Goal: Find specific page/section: Find specific page/section

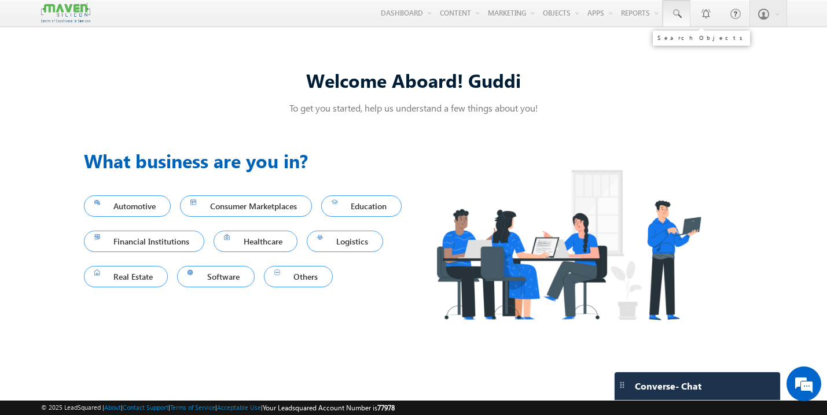
click at [677, 16] on span at bounding box center [676, 14] width 12 height 12
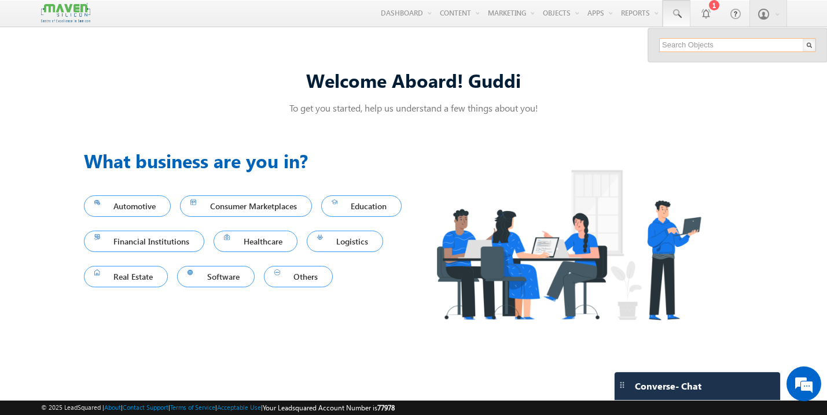
paste input "sameekshamutalikdesai07@gmail.com"
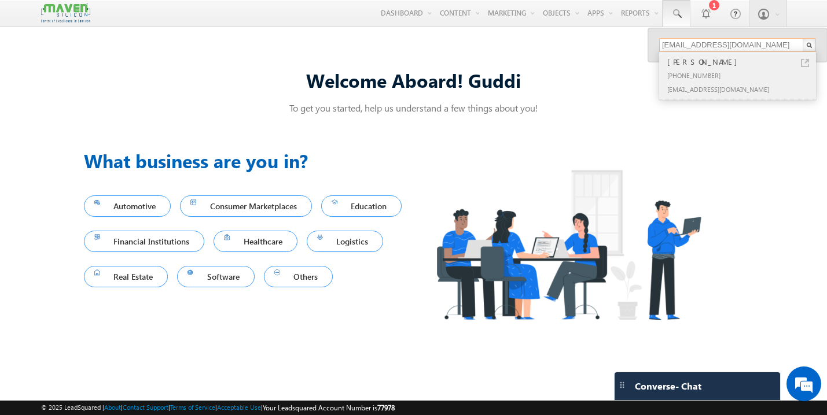
type input "sameekshamutalikdesai07@gmail.com"
click at [696, 67] on div "[PERSON_NAME]" at bounding box center [742, 62] width 155 height 13
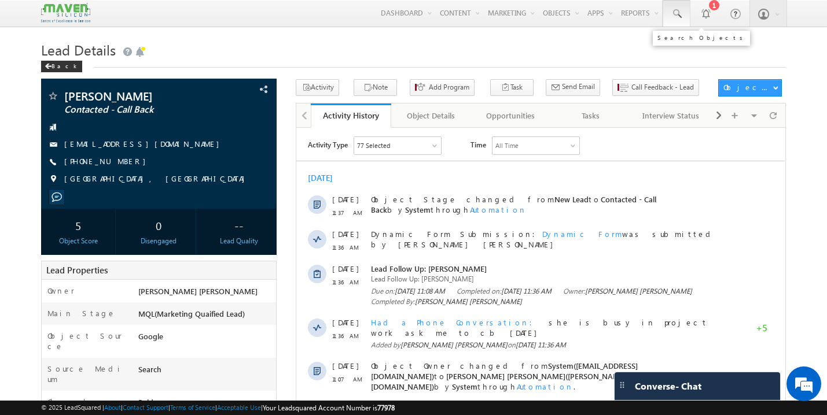
click at [677, 16] on span at bounding box center [676, 14] width 12 height 12
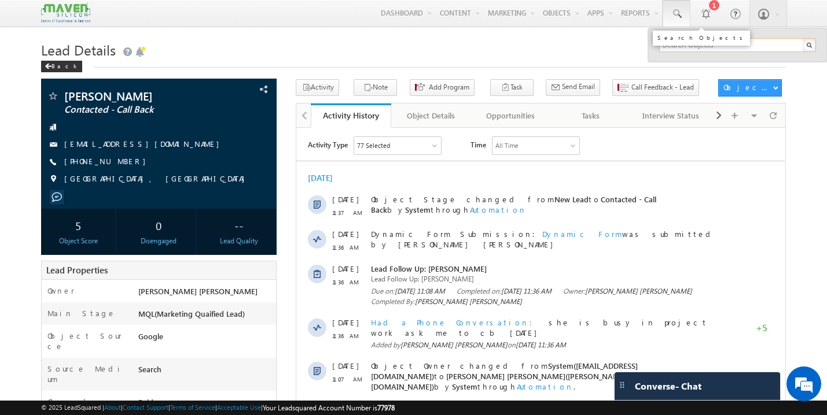
paste input "rajugowdatinku@gmail.com"
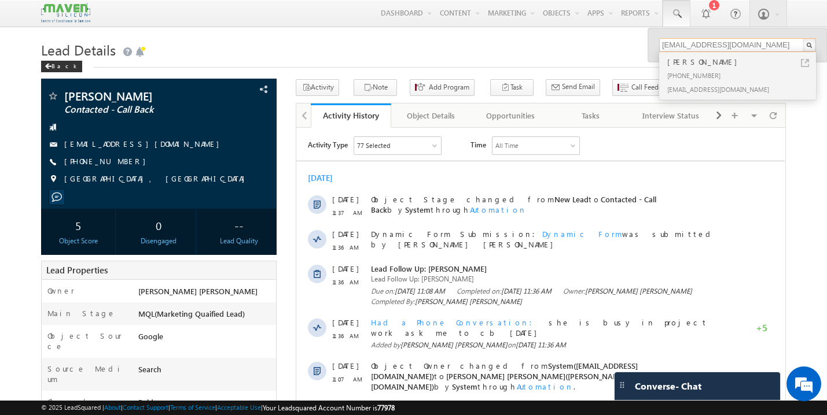
type input "rajugowdatinku@gmail.com"
click at [695, 71] on div "+91-9343252568" at bounding box center [742, 75] width 155 height 14
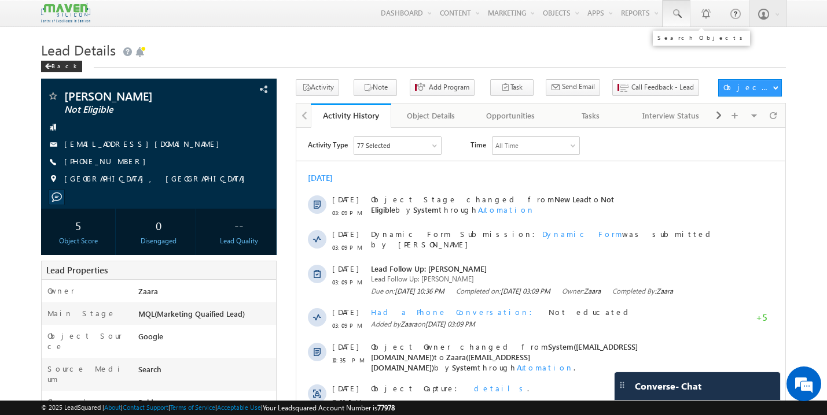
click at [680, 16] on span at bounding box center [676, 14] width 12 height 12
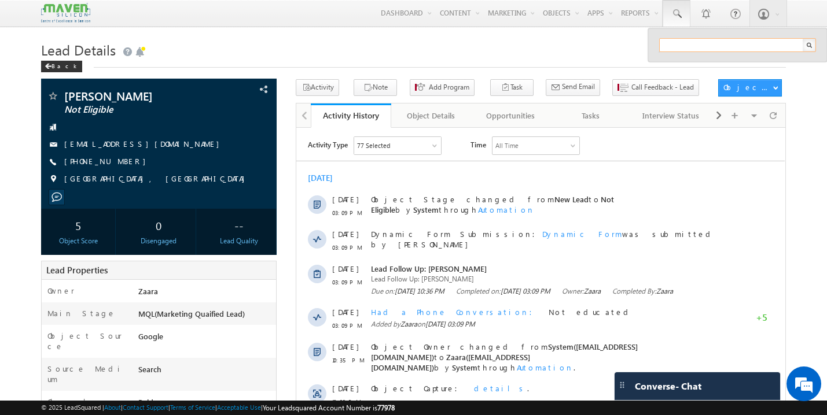
click at [695, 47] on input "text" at bounding box center [737, 45] width 157 height 14
paste input "[EMAIL_ADDRESS][DOMAIN_NAME]"
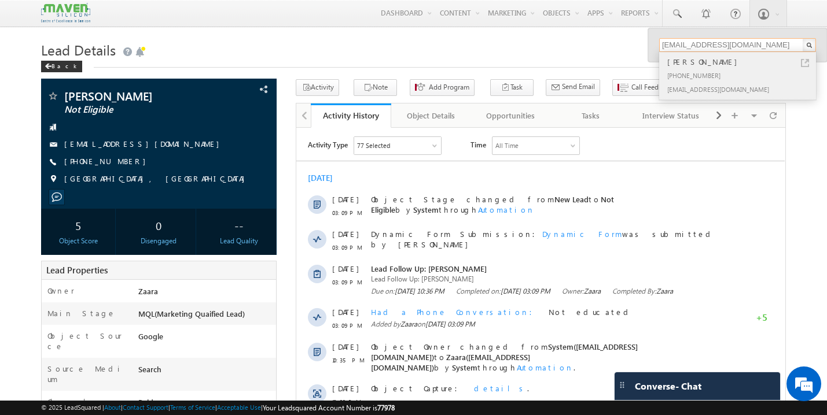
type input "yashudevendran@gmail.com"
click at [693, 71] on div "[PHONE_NUMBER]" at bounding box center [742, 75] width 155 height 14
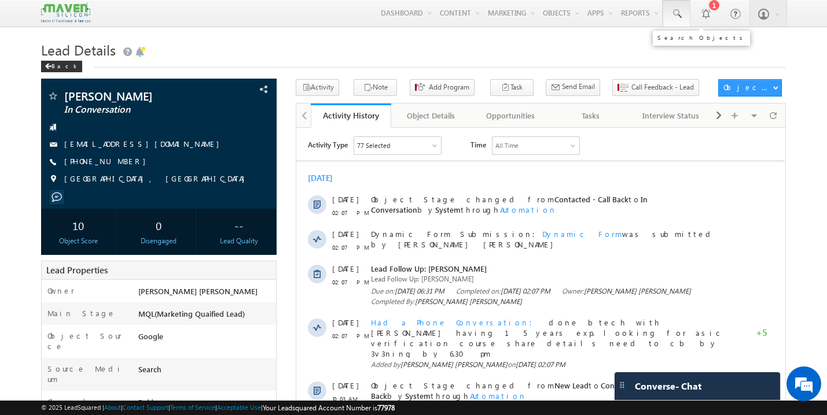
click at [675, 12] on span at bounding box center [676, 14] width 12 height 12
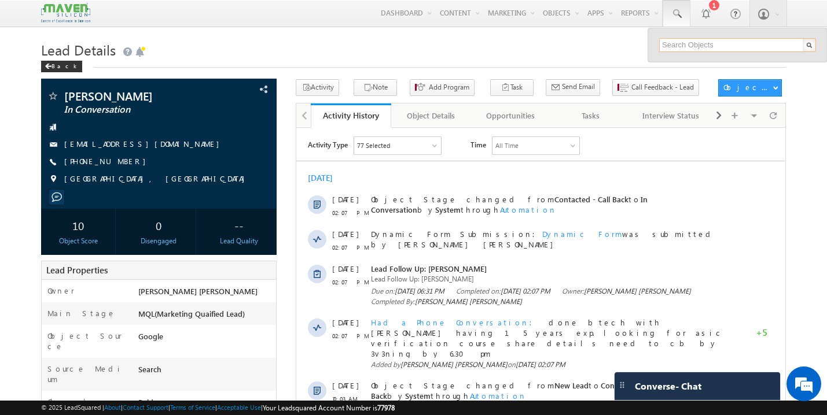
paste input "abhishekchoubey9870@gmail.com"
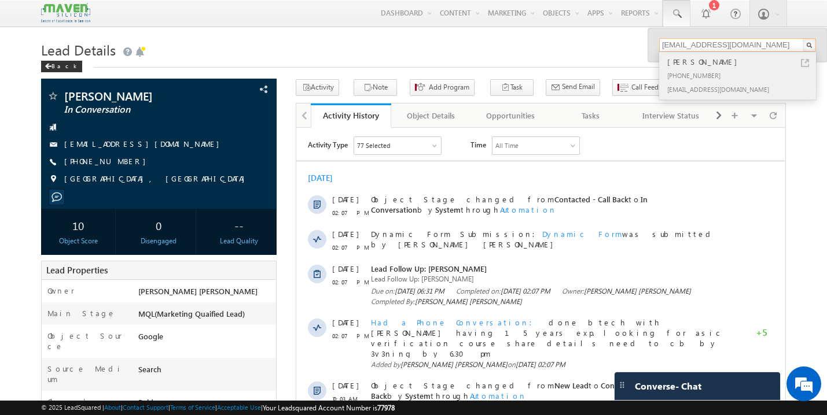
type input "abhishekchoubey9870@gmail.com"
click at [698, 72] on div "+91-9262630069" at bounding box center [742, 75] width 155 height 14
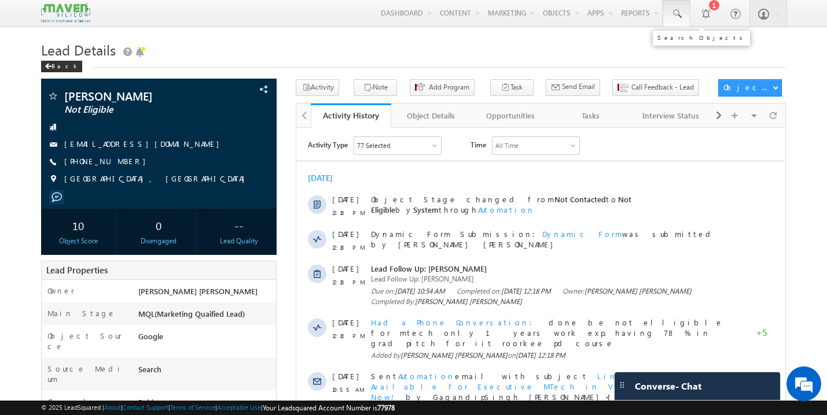
click at [673, 13] on span at bounding box center [676, 14] width 12 height 12
paste input "[EMAIL_ADDRESS][DOMAIN_NAME]"
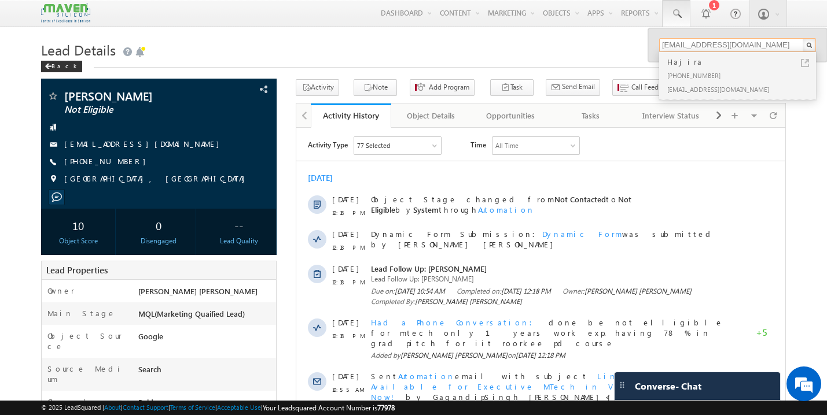
type input "[EMAIL_ADDRESS][DOMAIN_NAME]"
click at [692, 67] on div "Hajira" at bounding box center [742, 62] width 155 height 13
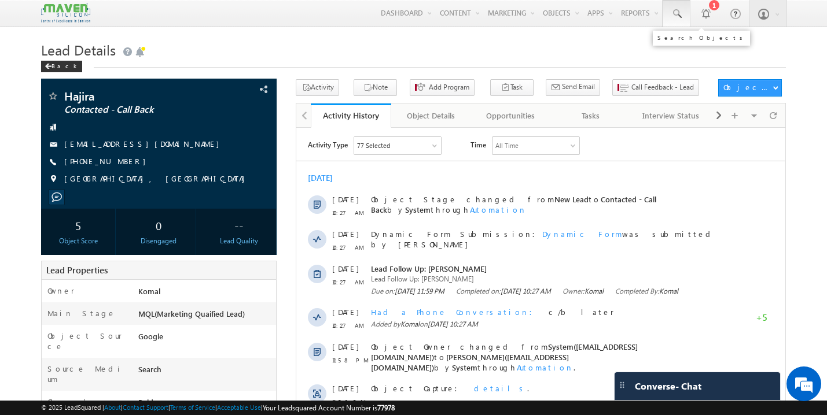
click at [671, 6] on link at bounding box center [676, 13] width 28 height 27
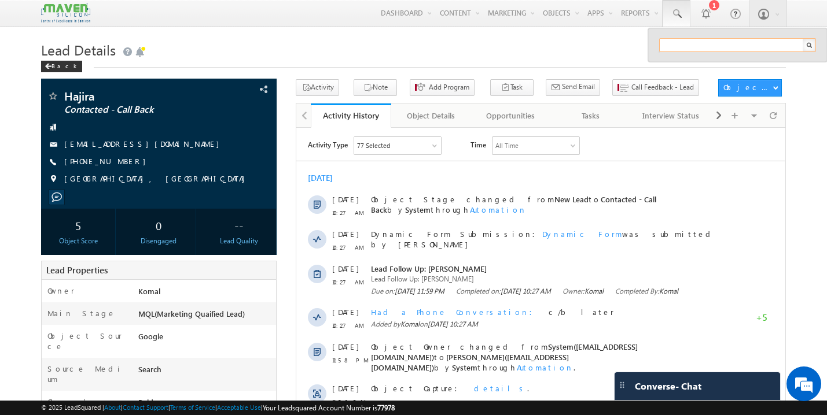
click at [688, 47] on input "text" at bounding box center [737, 45] width 157 height 14
paste input "[EMAIL_ADDRESS][DOMAIN_NAME]"
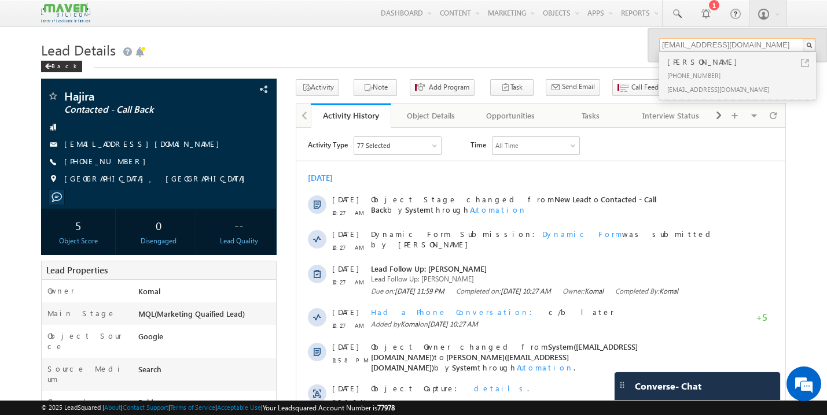
type input "[EMAIL_ADDRESS][DOMAIN_NAME]"
click at [694, 68] on div "[PHONE_NUMBER]" at bounding box center [742, 75] width 155 height 14
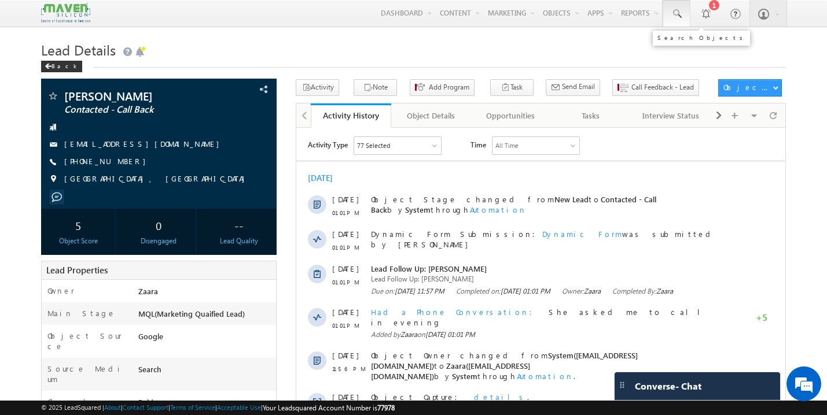
click at [678, 11] on span at bounding box center [676, 14] width 12 height 12
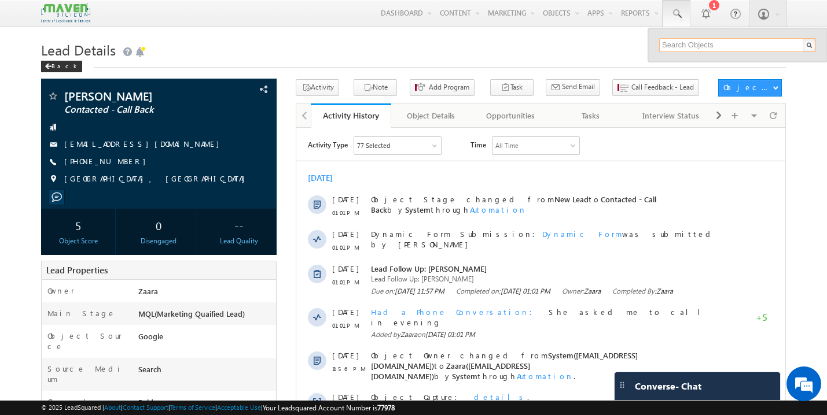
paste input "[EMAIL_ADDRESS][DOMAIN_NAME]"
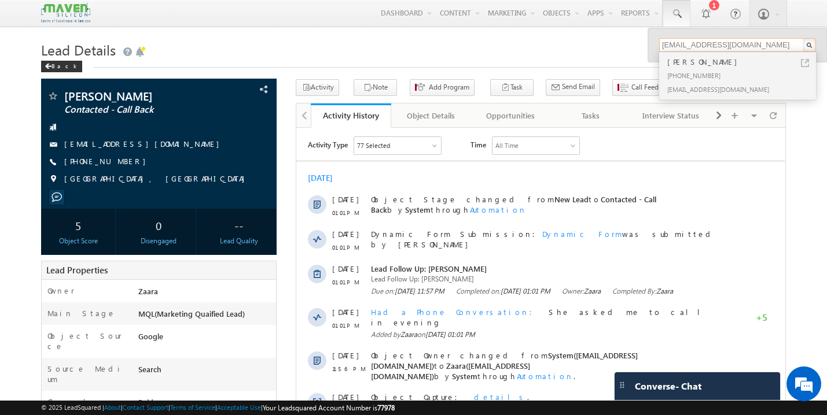
type input "[EMAIL_ADDRESS][DOMAIN_NAME]"
click at [694, 71] on div "[PHONE_NUMBER]" at bounding box center [742, 75] width 155 height 14
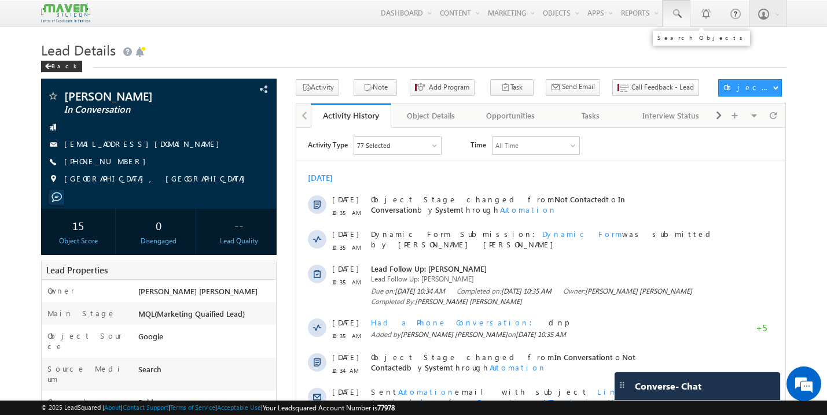
click at [674, 11] on span at bounding box center [676, 14] width 12 height 12
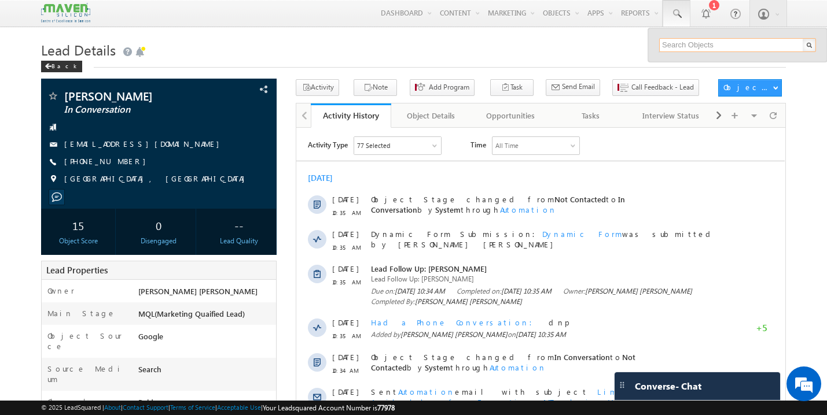
click at [702, 49] on input "text" at bounding box center [737, 45] width 157 height 14
paste input "[EMAIL_ADDRESS][DOMAIN_NAME]"
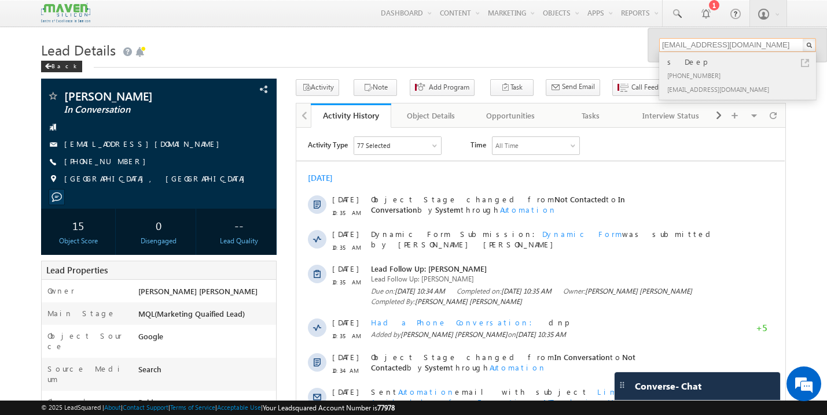
type input "mail2sudipkumar@gmail.com"
click at [698, 73] on div "[PHONE_NUMBER]" at bounding box center [742, 75] width 155 height 14
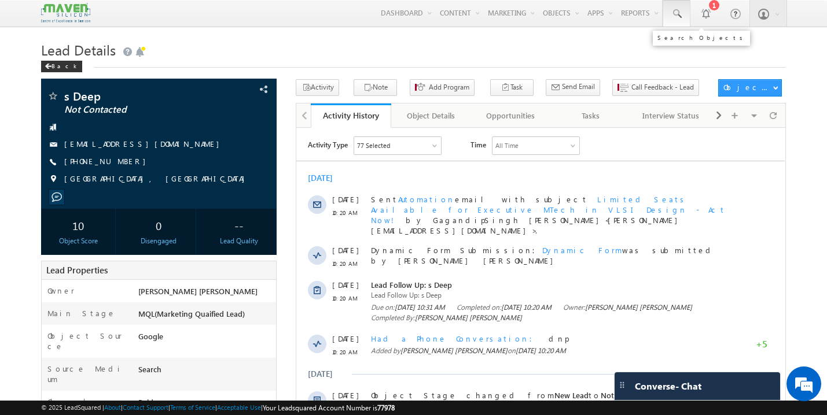
click at [672, 11] on span at bounding box center [676, 14] width 12 height 12
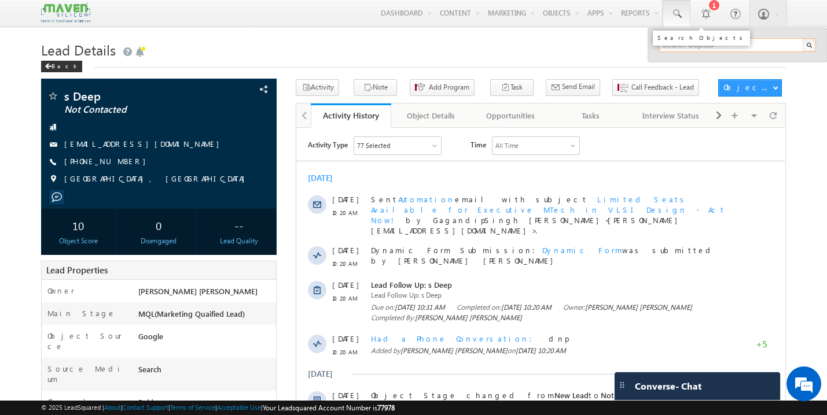
paste input "subashrreddy0@gmail.com"
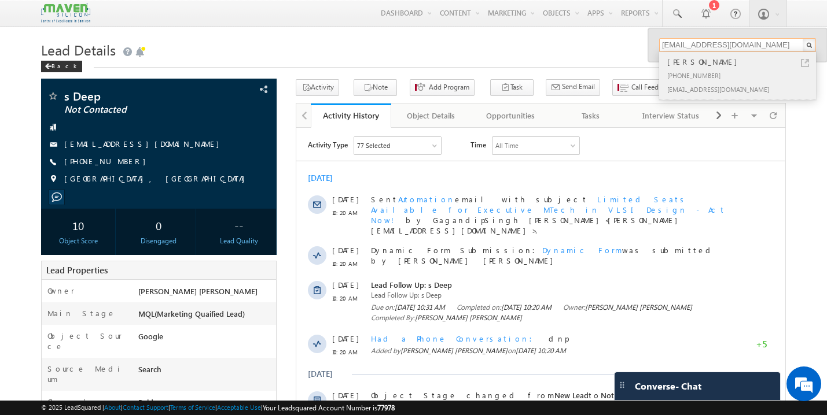
type input "subashrreddy0@gmail.com"
click at [721, 70] on div "+91-8861219617" at bounding box center [742, 75] width 155 height 14
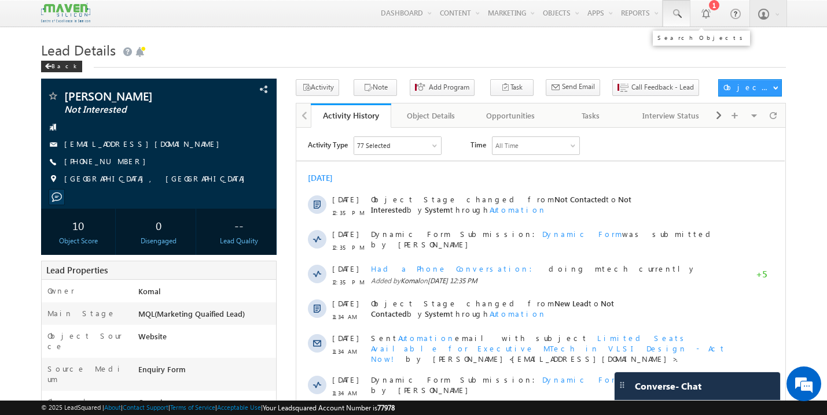
click at [680, 13] on span at bounding box center [676, 14] width 12 height 12
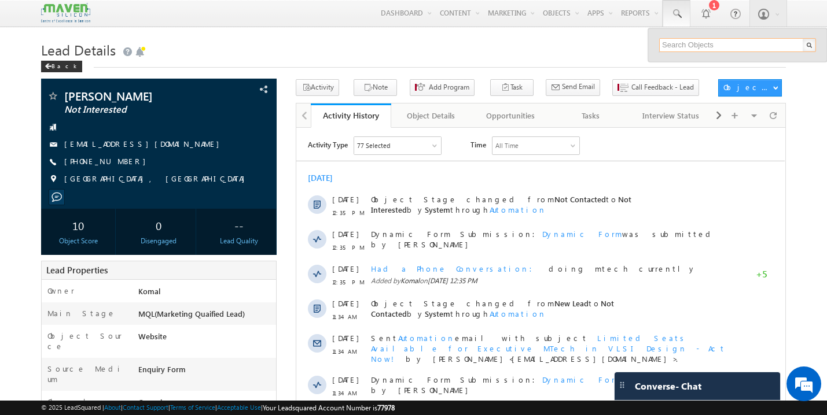
paste input "manjunath.shekar@gmail.com"
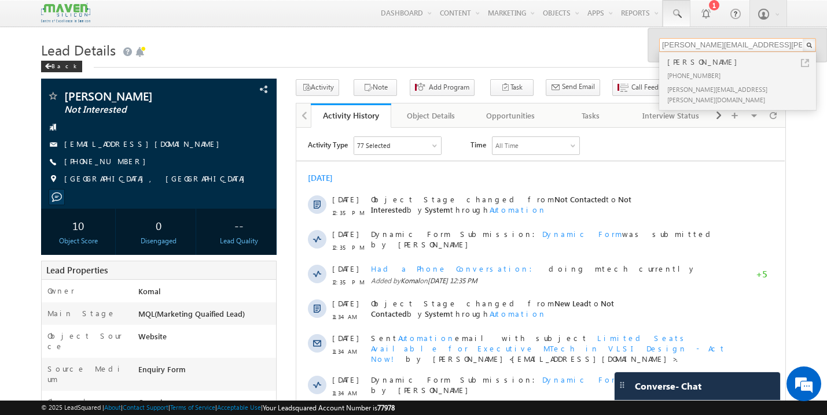
type input "manjunath.shekar@gmail.com"
click at [688, 72] on div "+91-8862471222" at bounding box center [742, 75] width 155 height 14
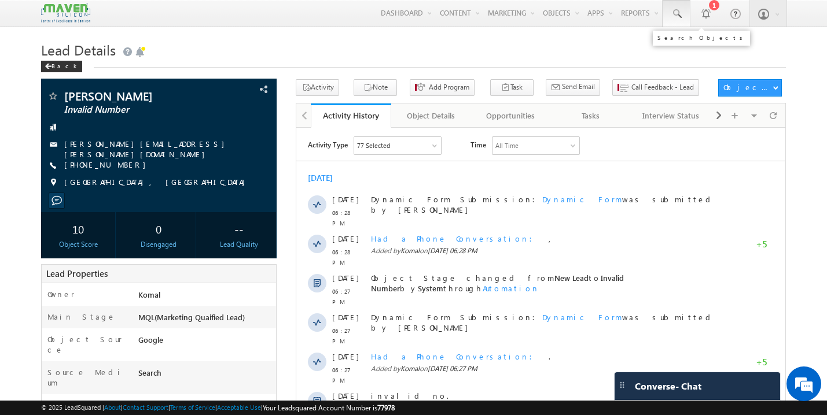
click at [672, 14] on span at bounding box center [676, 14] width 12 height 12
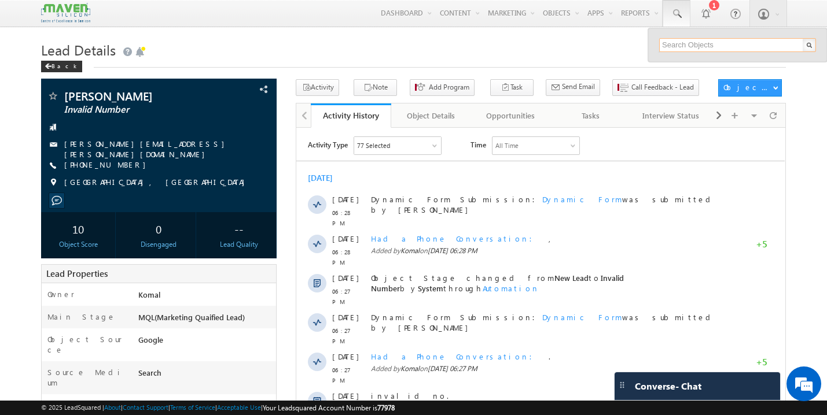
paste input "maria.ug.23.ec@mtec.ac.in"
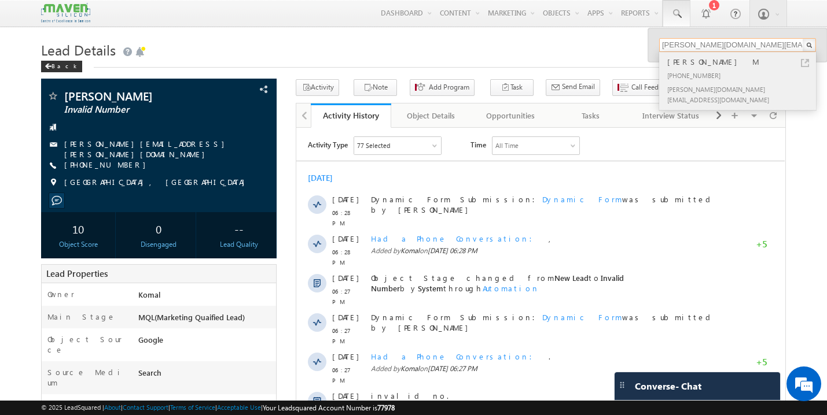
type input "maria.ug.23.ec@mtec.ac.in"
click at [692, 68] on div "+91-6383495608" at bounding box center [742, 75] width 155 height 14
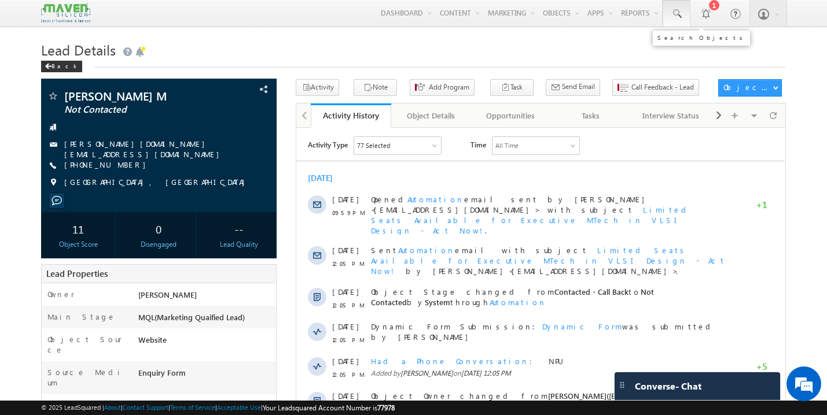
click at [674, 12] on span at bounding box center [676, 14] width 12 height 12
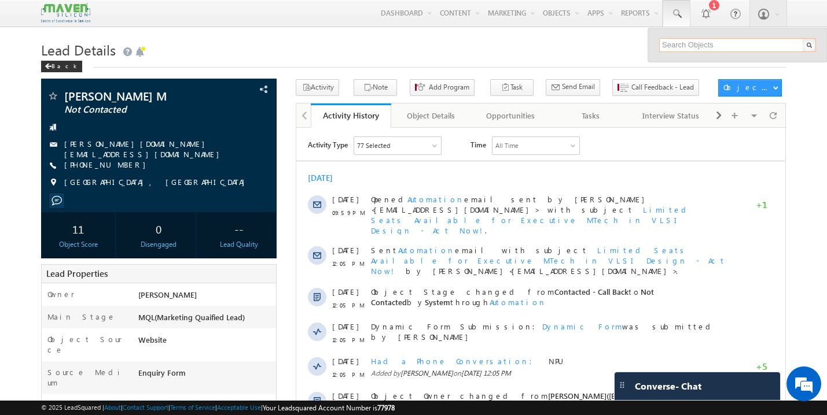
paste input "[EMAIL_ADDRESS][DOMAIN_NAME]"
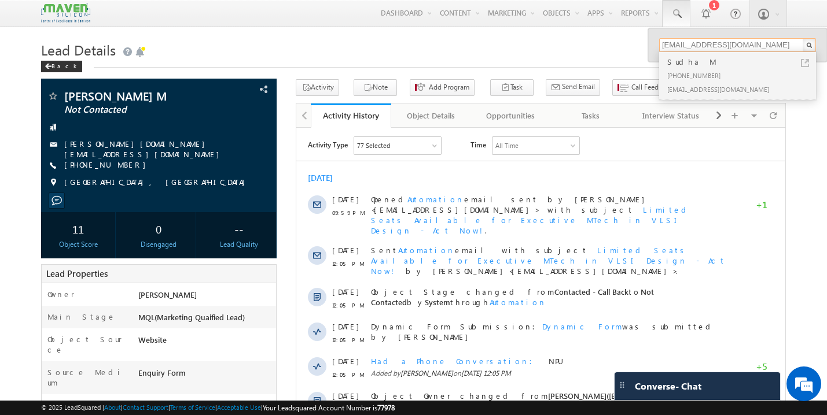
type input "[EMAIL_ADDRESS][DOMAIN_NAME]"
click at [692, 72] on div "[PHONE_NUMBER]" at bounding box center [742, 75] width 155 height 14
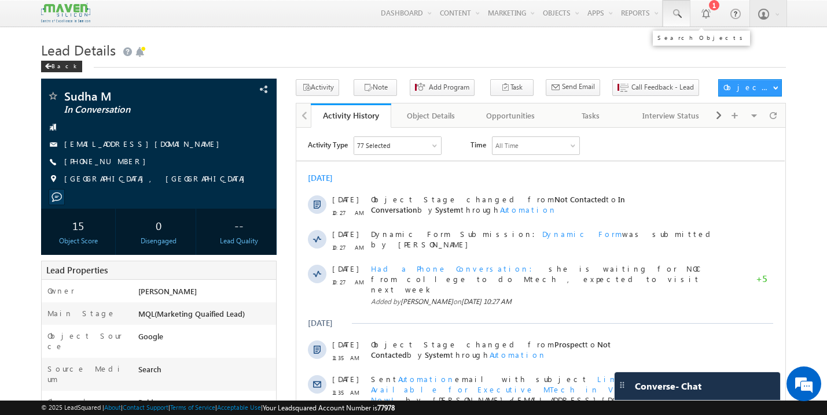
click at [674, 11] on span at bounding box center [676, 14] width 12 height 12
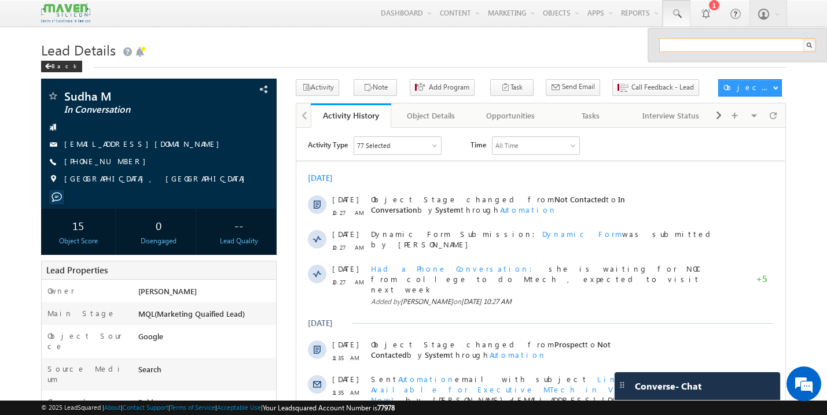
paste input "[EMAIL_ADDRESS][DOMAIN_NAME]"
click at [733, 45] on input "[EMAIL_ADDRESS][DOMAIN_NAME]" at bounding box center [737, 45] width 157 height 14
paste input "ranjanme497"
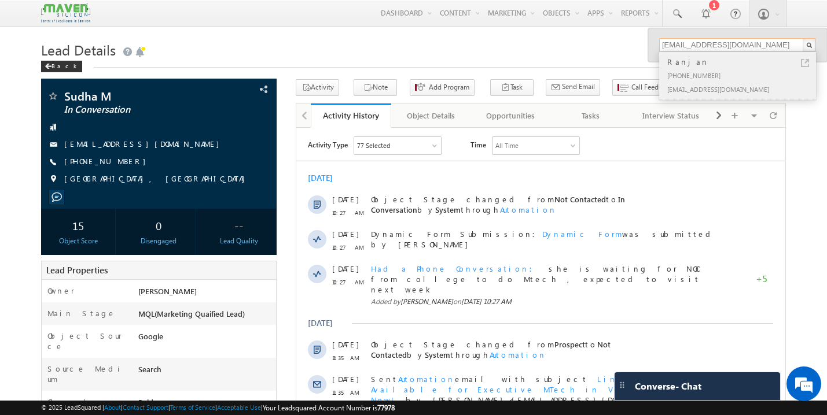
type input "[EMAIL_ADDRESS][DOMAIN_NAME]"
click at [691, 80] on div "[PHONE_NUMBER]" at bounding box center [742, 75] width 155 height 14
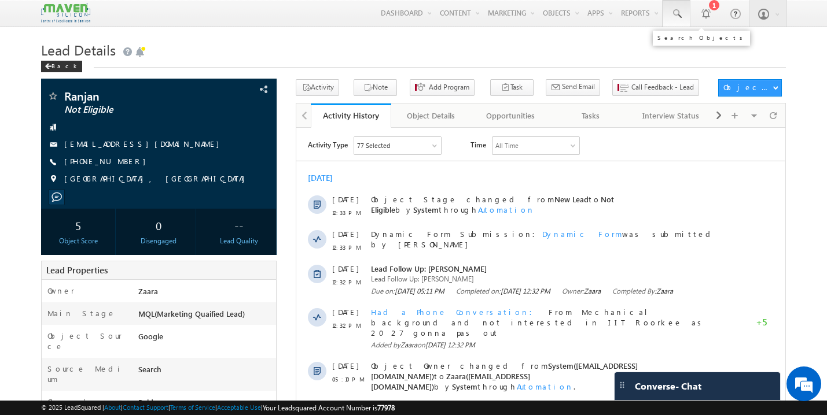
click at [677, 16] on span at bounding box center [676, 14] width 12 height 12
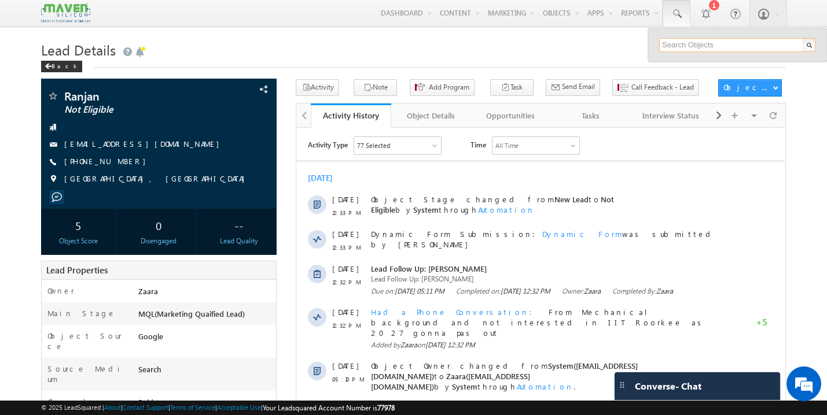
click at [683, 49] on input "text" at bounding box center [737, 45] width 157 height 14
paste input "Amjbsn@gmail.com"
click at [696, 46] on input "Amjbsn@gmail.com" at bounding box center [737, 45] width 157 height 14
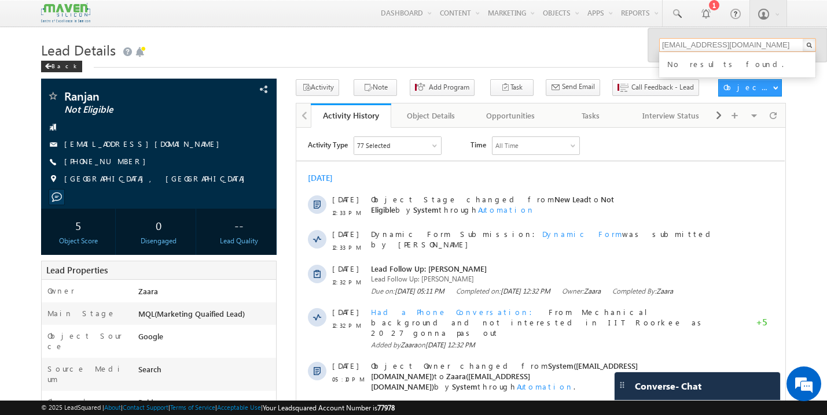
paste input "arun.chavali"
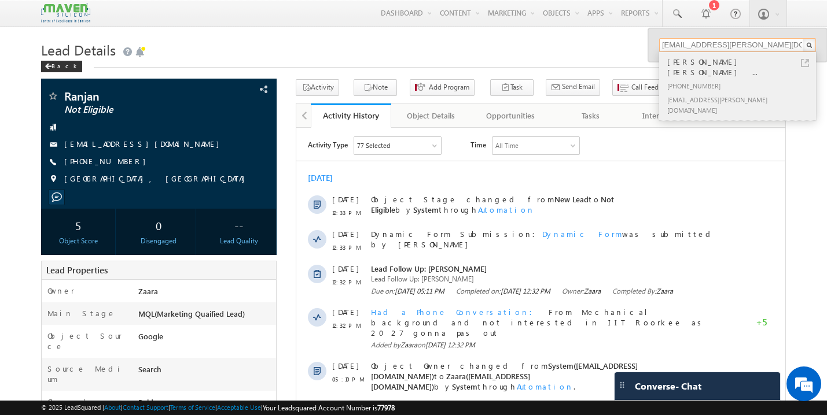
type input "arun.chavali@gmail.com"
click at [692, 93] on div "arun.chavali@gmail.com" at bounding box center [742, 105] width 155 height 24
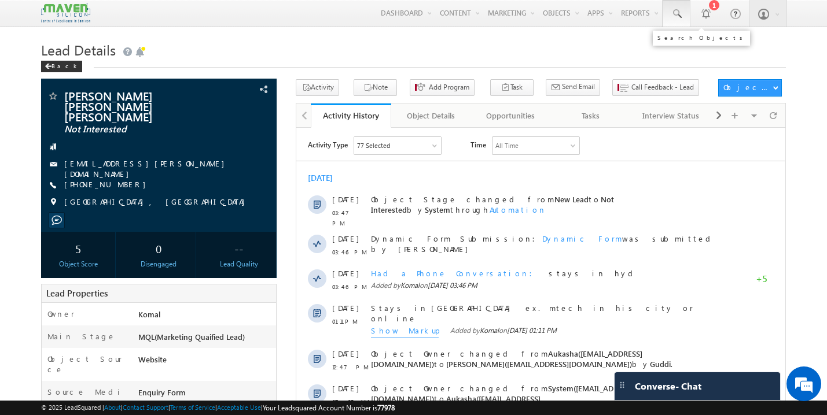
click at [678, 13] on span at bounding box center [676, 14] width 12 height 12
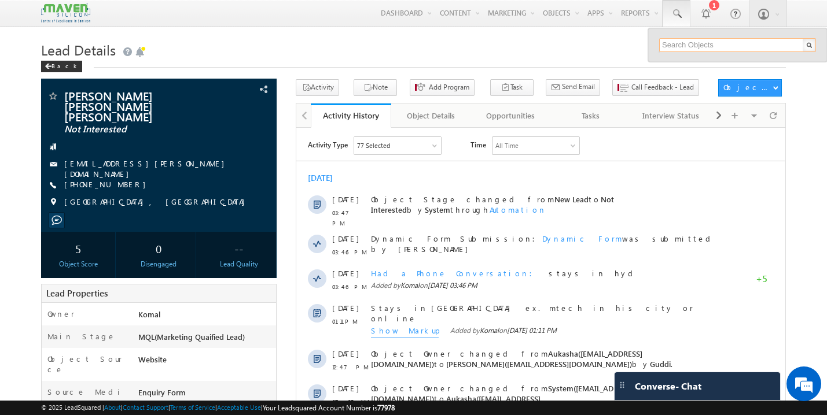
click at [691, 45] on input "text" at bounding box center [737, 45] width 157 height 14
paste input "KIRUTHIKAMANIVANNAN629@GMAIL.COM"
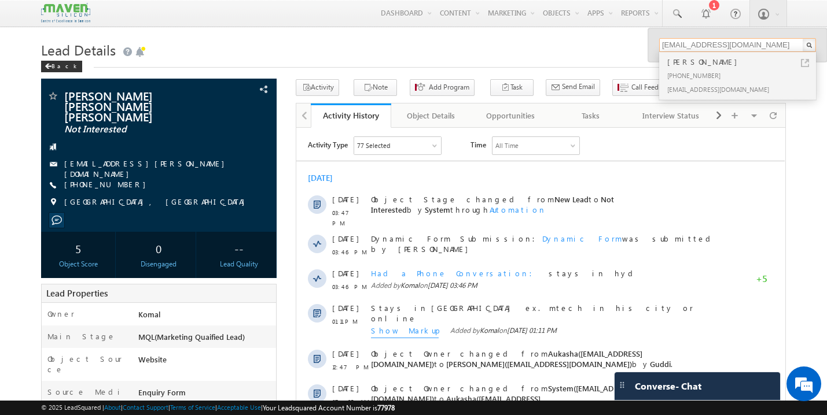
type input "KIRUTHIKAMANIVANNAN629@GMAIL.COM"
click at [694, 69] on div "+91-8072364931" at bounding box center [742, 75] width 155 height 14
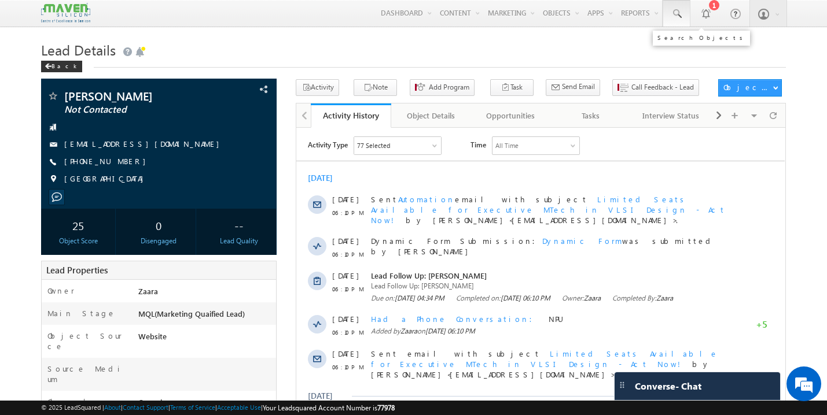
click at [678, 15] on span at bounding box center [676, 14] width 12 height 12
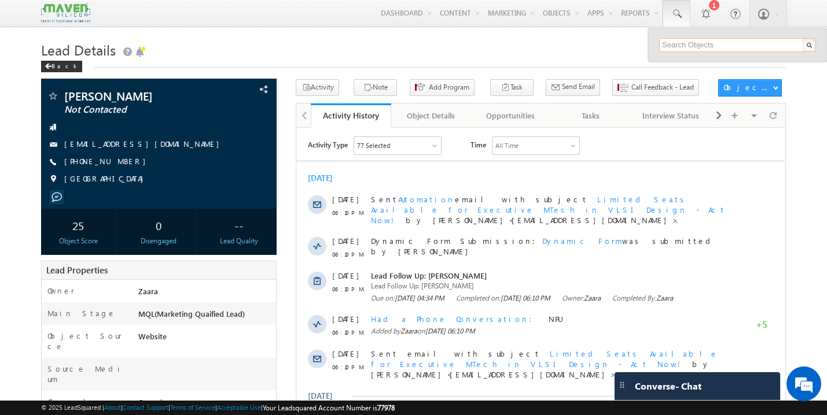
click at [718, 45] on input "text" at bounding box center [737, 45] width 157 height 14
paste input "[EMAIL_ADDRESS][DOMAIN_NAME]"
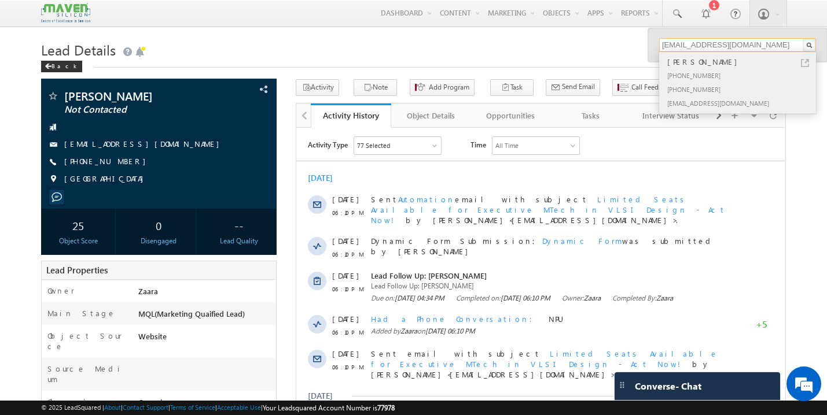
type input "[EMAIL_ADDRESS][DOMAIN_NAME]"
click at [701, 73] on div "+91-9036347859" at bounding box center [742, 75] width 155 height 14
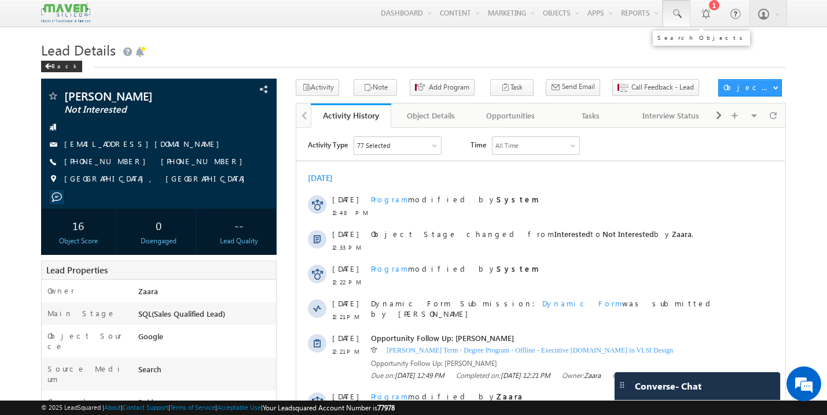
click at [674, 14] on span at bounding box center [676, 14] width 12 height 12
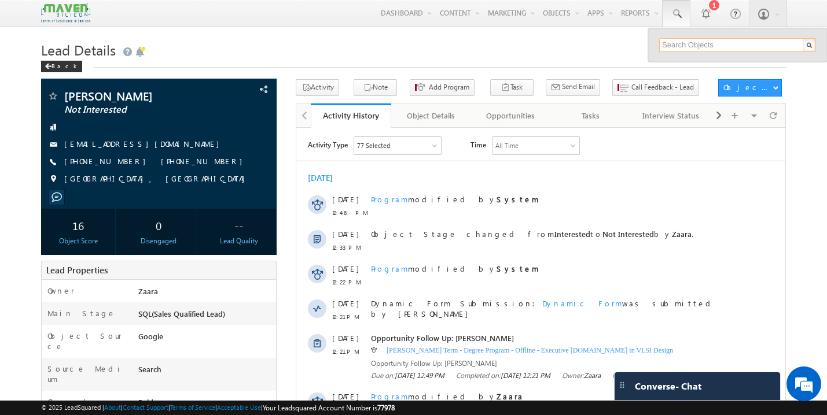
click at [693, 46] on input "text" at bounding box center [737, 45] width 157 height 14
paste input "[EMAIL_ADDRESS][DOMAIN_NAME]"
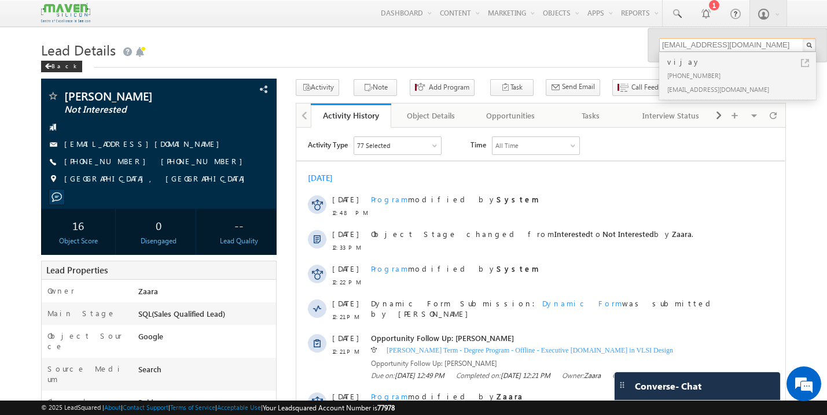
type input "[EMAIL_ADDRESS][DOMAIN_NAME]"
click at [694, 72] on div "[PHONE_NUMBER]" at bounding box center [742, 75] width 155 height 14
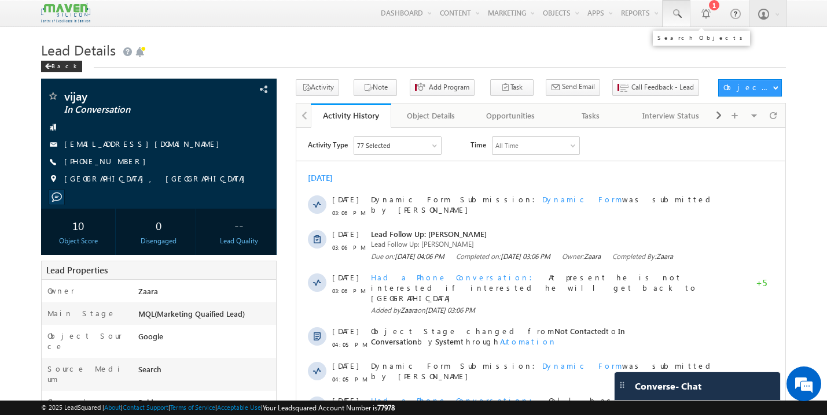
click at [678, 17] on span at bounding box center [676, 14] width 12 height 12
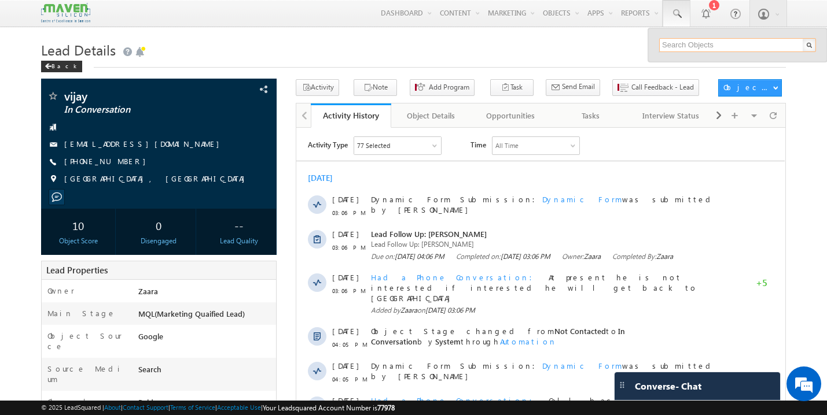
click at [691, 45] on input "text" at bounding box center [737, 45] width 157 height 14
paste input "[EMAIL_ADDRESS][DOMAIN_NAME]"
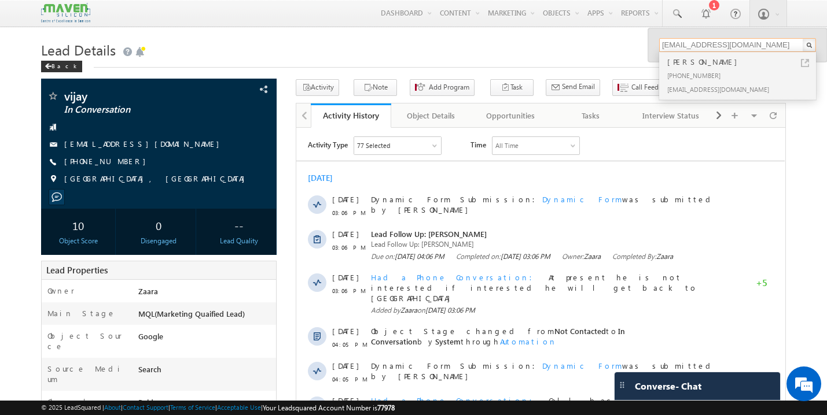
type input "[EMAIL_ADDRESS][DOMAIN_NAME]"
click at [700, 69] on div "[PHONE_NUMBER]" at bounding box center [742, 75] width 155 height 14
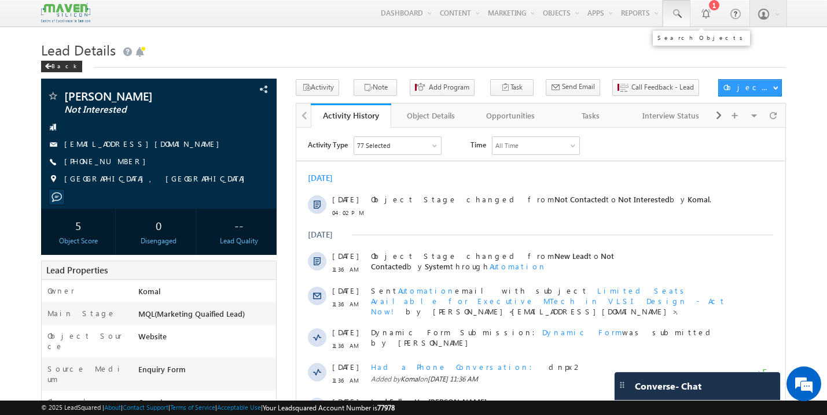
click at [676, 17] on span at bounding box center [676, 14] width 12 height 12
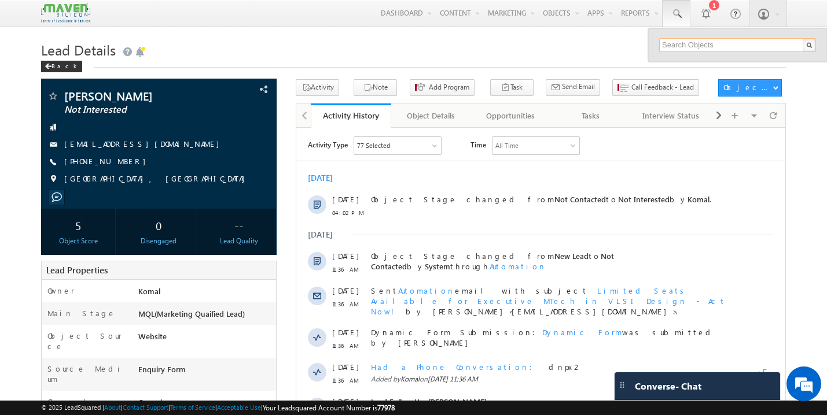
click at [735, 47] on input "text" at bounding box center [737, 45] width 157 height 14
paste input "tapanpradhan0506@gmail.com"
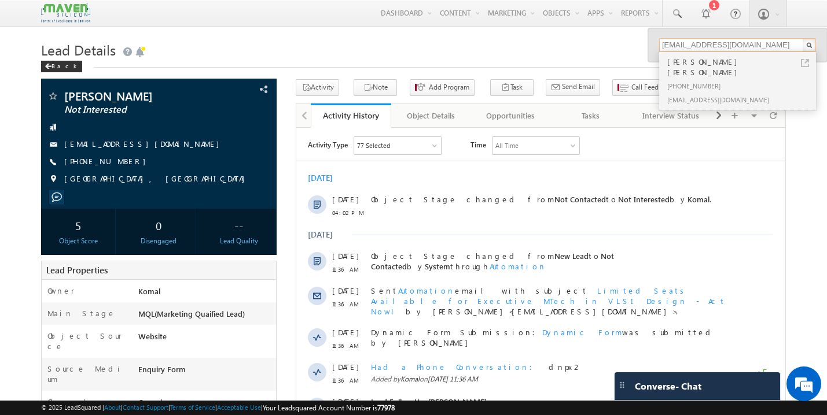
type input "tapanpradhan0506@gmail.com"
click at [709, 79] on div "+91-8598929596" at bounding box center [742, 86] width 155 height 14
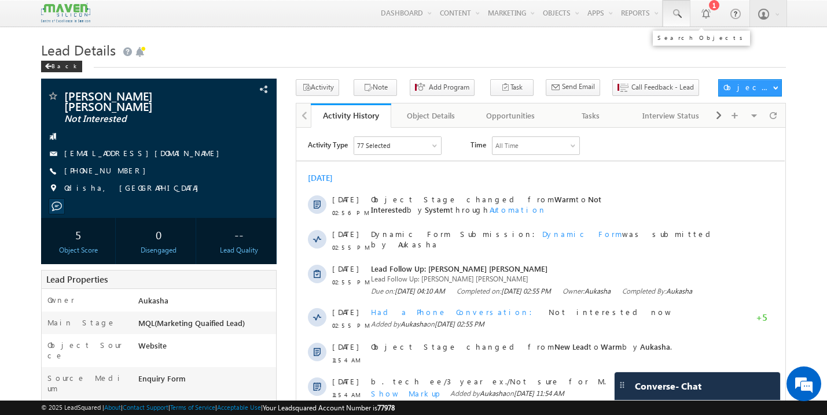
click at [678, 13] on span at bounding box center [676, 14] width 12 height 12
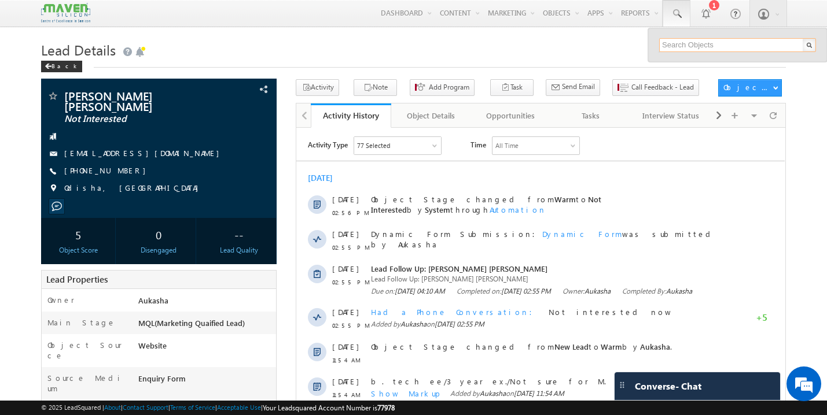
click at [703, 45] on input "text" at bounding box center [737, 45] width 157 height 14
paste input "[EMAIL_ADDRESS][DOMAIN_NAME]"
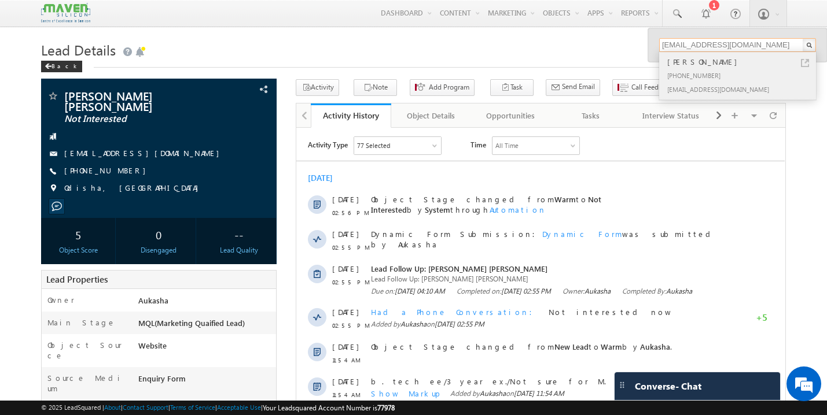
type input "[EMAIL_ADDRESS][DOMAIN_NAME]"
click at [695, 69] on div "+91-7795238081" at bounding box center [742, 75] width 155 height 14
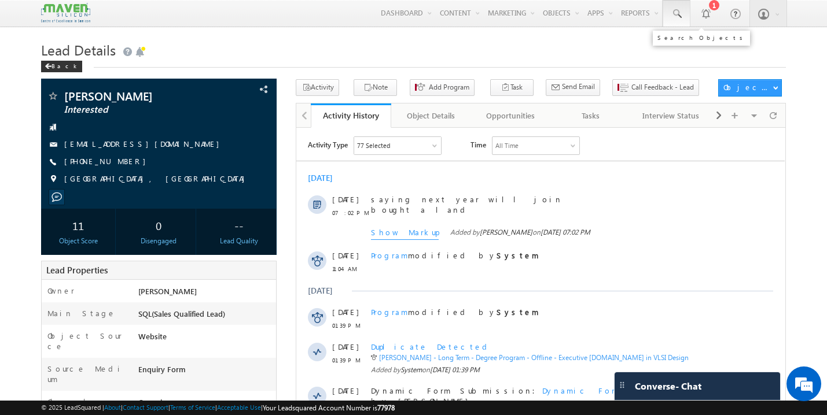
click at [680, 14] on span at bounding box center [676, 14] width 12 height 12
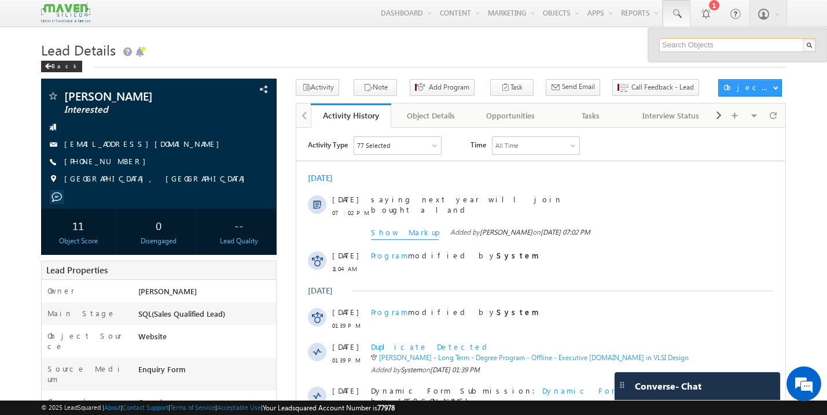
click at [702, 46] on input "text" at bounding box center [737, 45] width 157 height 14
paste input "[EMAIL_ADDRESS][DOMAIN_NAME]"
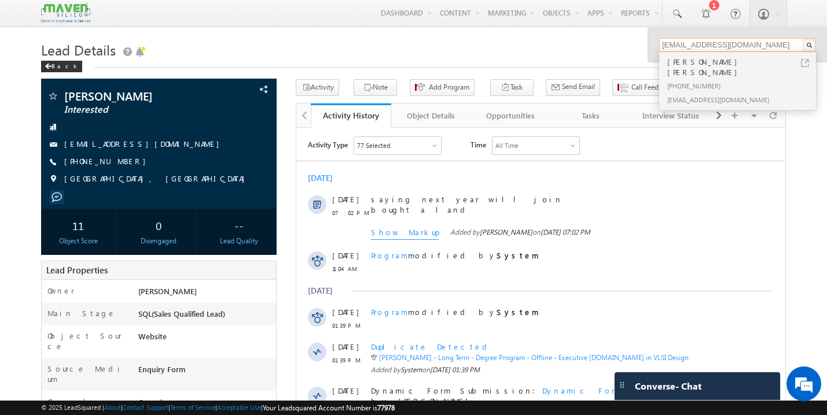
type input "[EMAIL_ADDRESS][DOMAIN_NAME]"
click at [691, 79] on div "[PHONE_NUMBER]" at bounding box center [742, 86] width 155 height 14
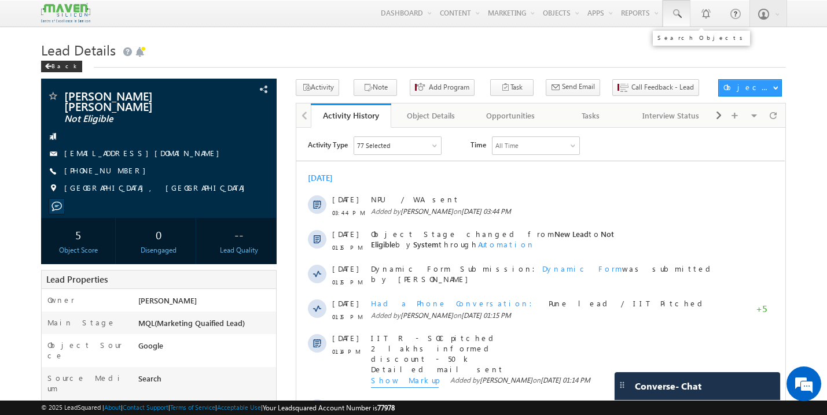
click at [677, 12] on span at bounding box center [676, 14] width 12 height 12
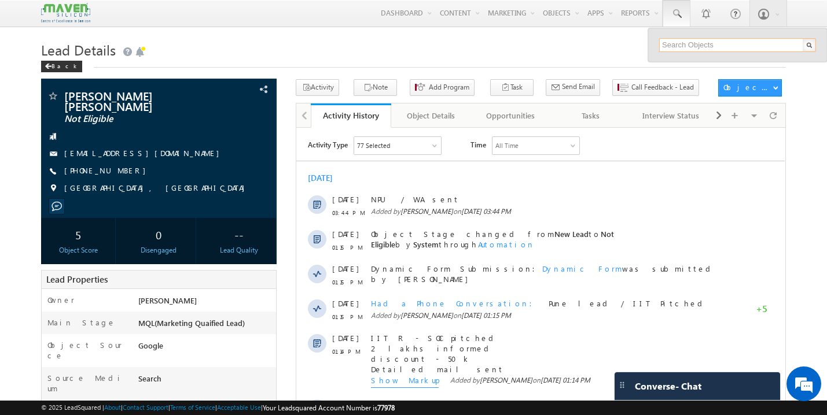
paste input "shushruthrao@gmail.com"
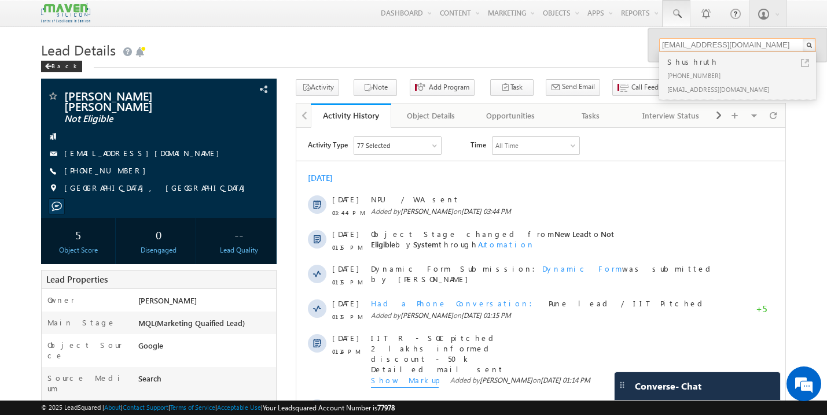
type input "shushruthrao@gmail.com"
click at [695, 72] on div "+91-9986048296" at bounding box center [742, 75] width 155 height 14
click at [695, 72] on div "[PHONE_NUMBER]" at bounding box center [742, 75] width 155 height 14
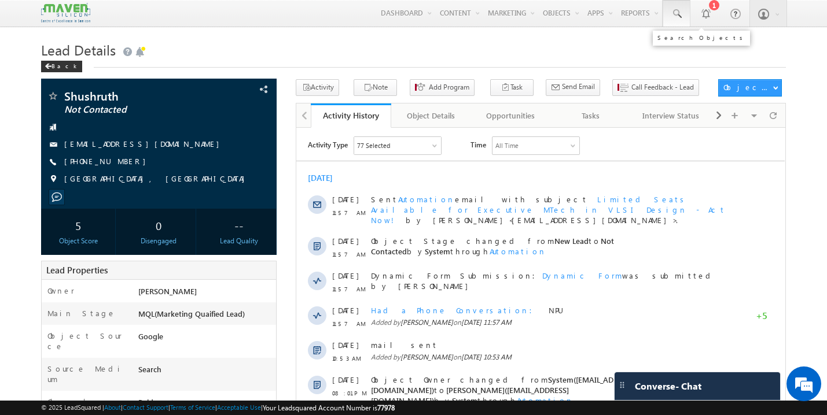
click at [675, 10] on span at bounding box center [676, 14] width 12 height 12
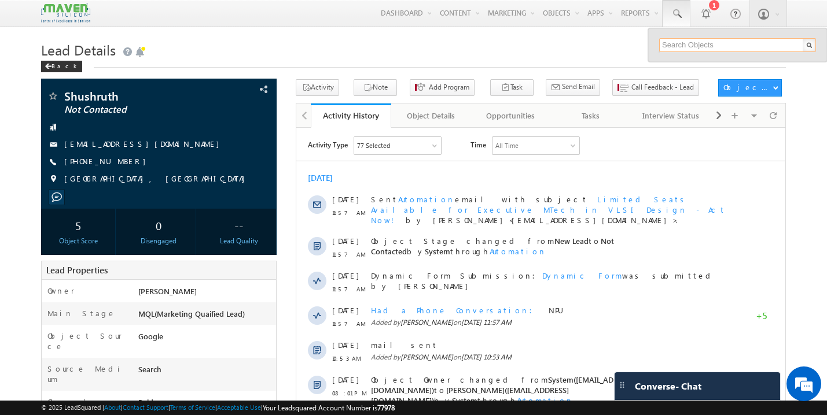
paste input "rajinivh@gmail.com"
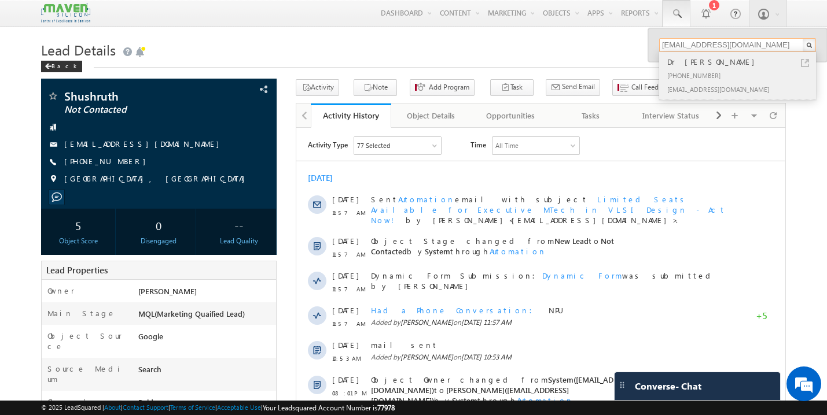
type input "rajinivh@gmail.com"
click at [693, 67] on div "Dr rajini" at bounding box center [742, 62] width 155 height 13
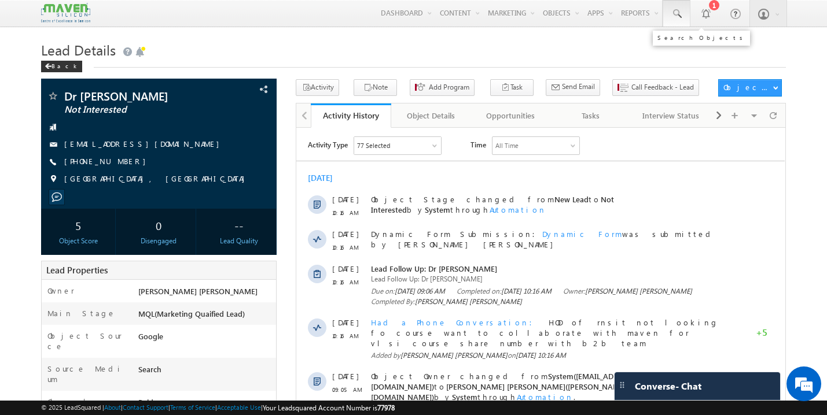
click at [678, 12] on span at bounding box center [676, 14] width 12 height 12
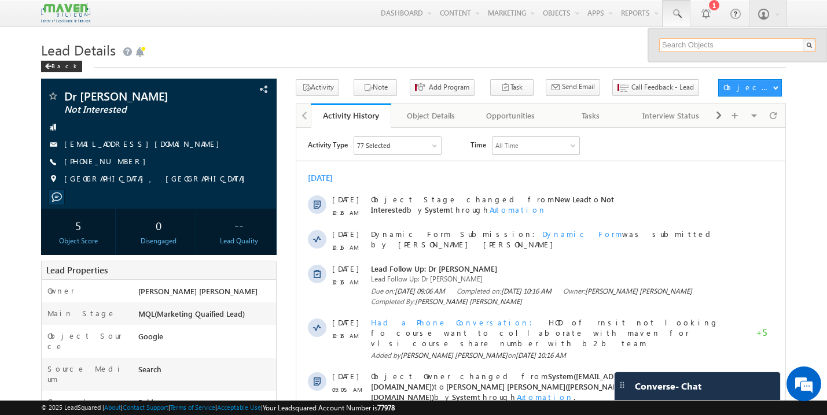
paste input "[EMAIL_ADDRESS][DOMAIN_NAME]"
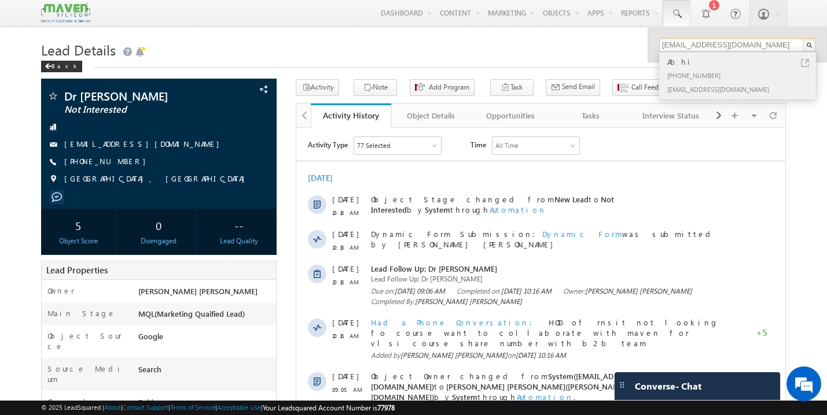
type input "shubhamshubham0024@gmail.com"
click at [689, 71] on div "+91-8456923800" at bounding box center [742, 75] width 155 height 14
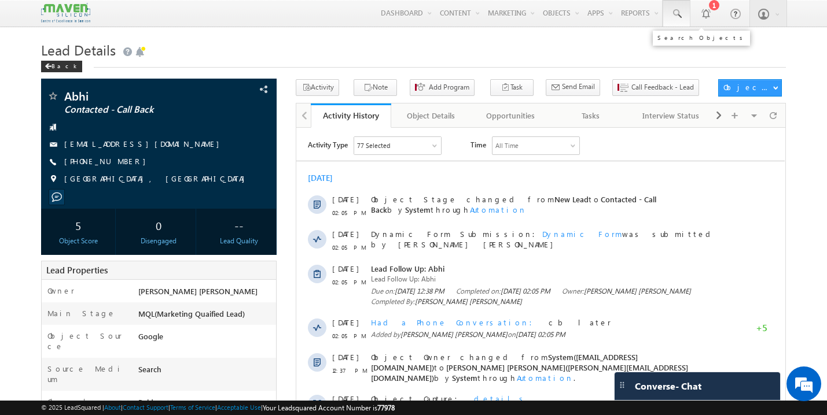
click at [672, 20] on link at bounding box center [676, 13] width 28 height 27
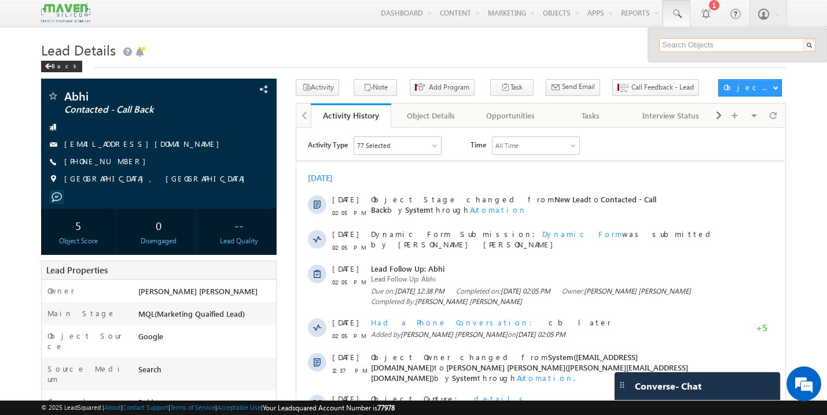
paste input "mtamilanbu24@gmail.com"
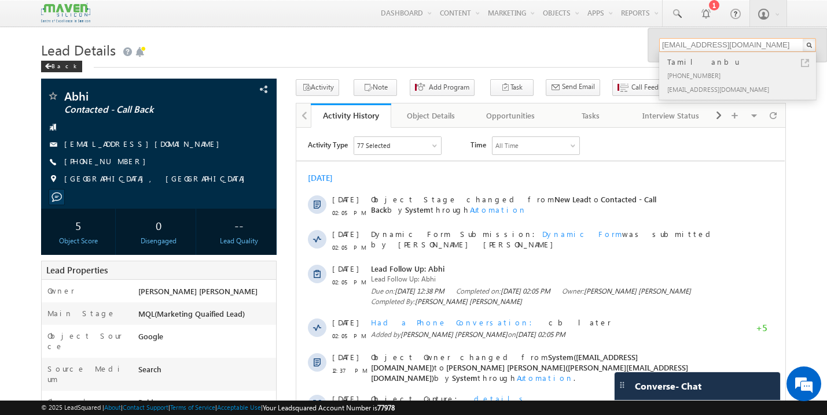
type input "[EMAIL_ADDRESS][DOMAIN_NAME]"
click at [693, 79] on div "+91-7418475558" at bounding box center [742, 75] width 155 height 14
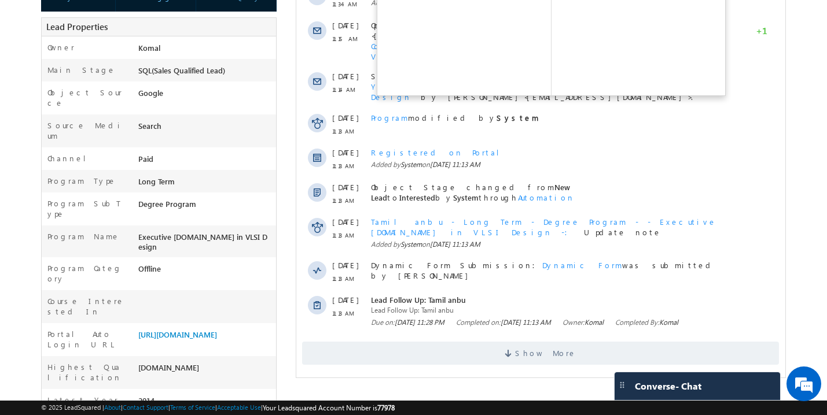
scroll to position [352, 0]
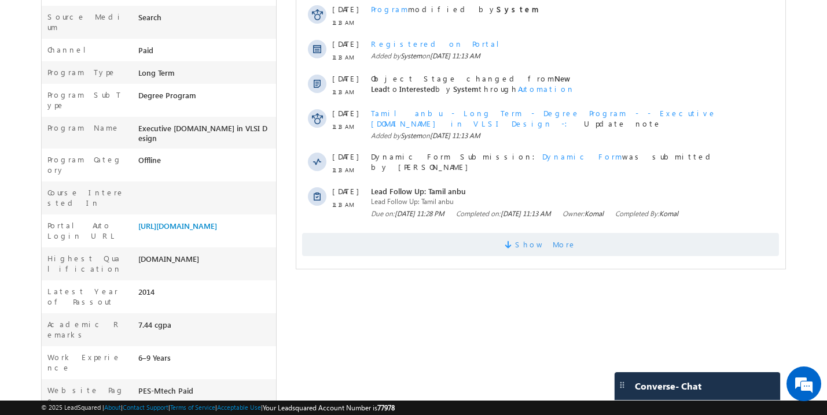
click at [508, 233] on span "Show More" at bounding box center [540, 244] width 477 height 23
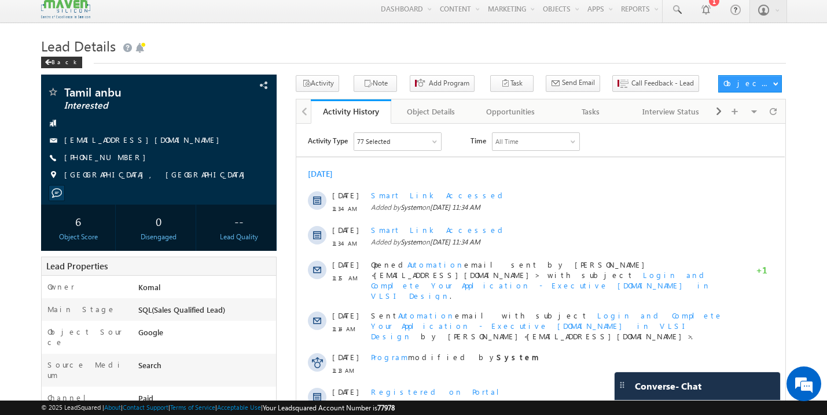
scroll to position [0, 0]
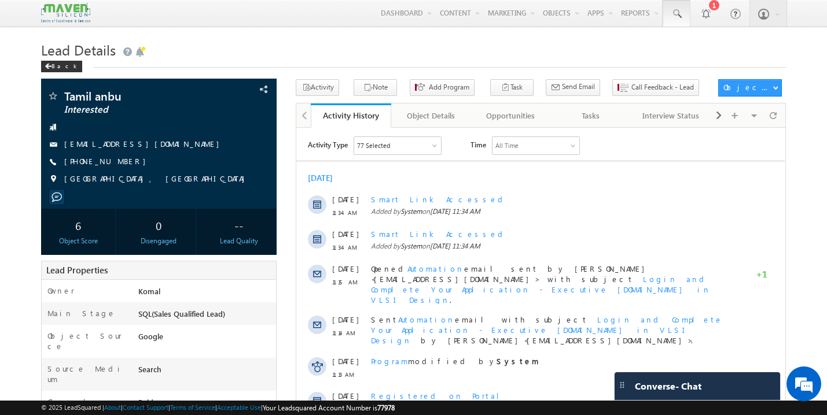
click at [673, 12] on span at bounding box center [676, 14] width 12 height 12
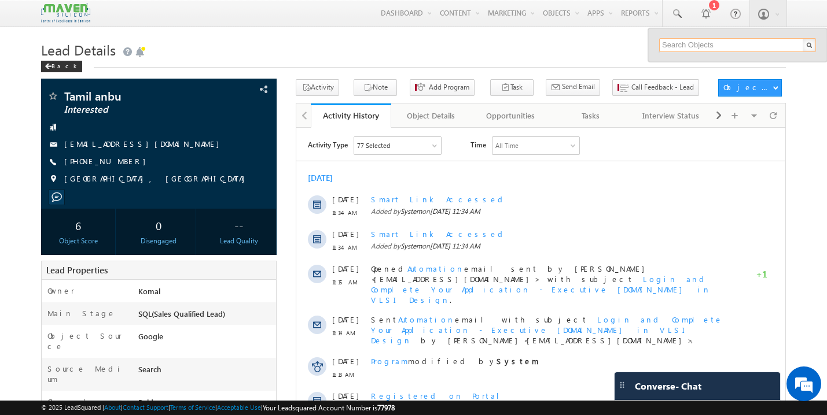
paste input "[EMAIL_ADDRESS][DOMAIN_NAME]"
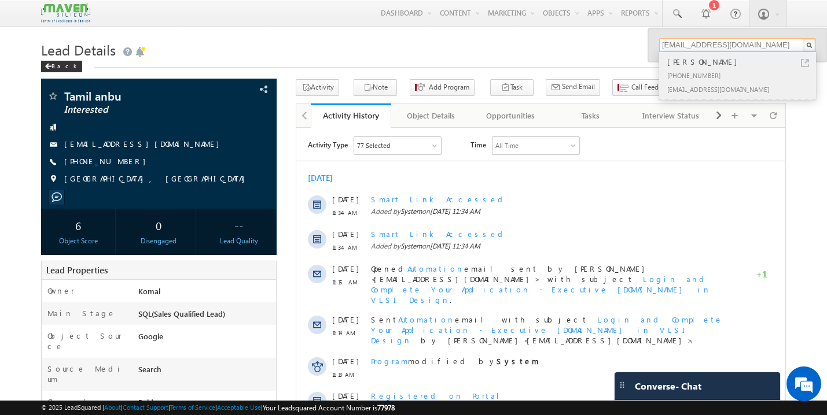
type input "[EMAIL_ADDRESS][DOMAIN_NAME]"
click at [690, 76] on div "[PHONE_NUMBER]" at bounding box center [742, 75] width 155 height 14
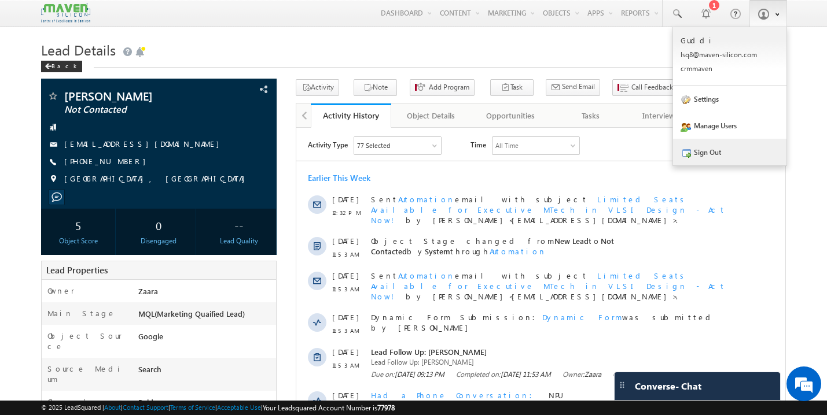
click at [713, 153] on link "Sign Out" at bounding box center [729, 152] width 113 height 27
